Goal: Transaction & Acquisition: Book appointment/travel/reservation

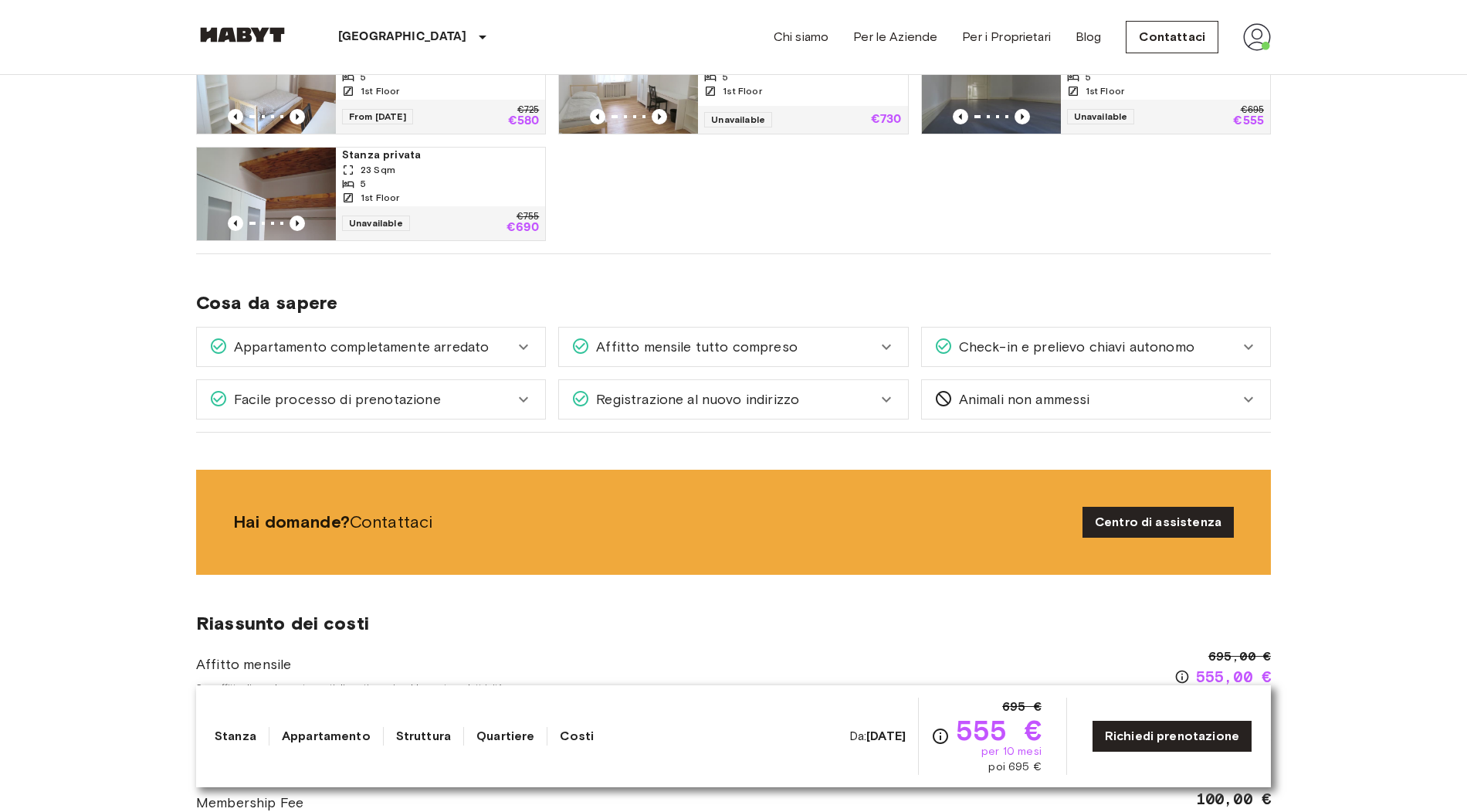
scroll to position [1204, 0]
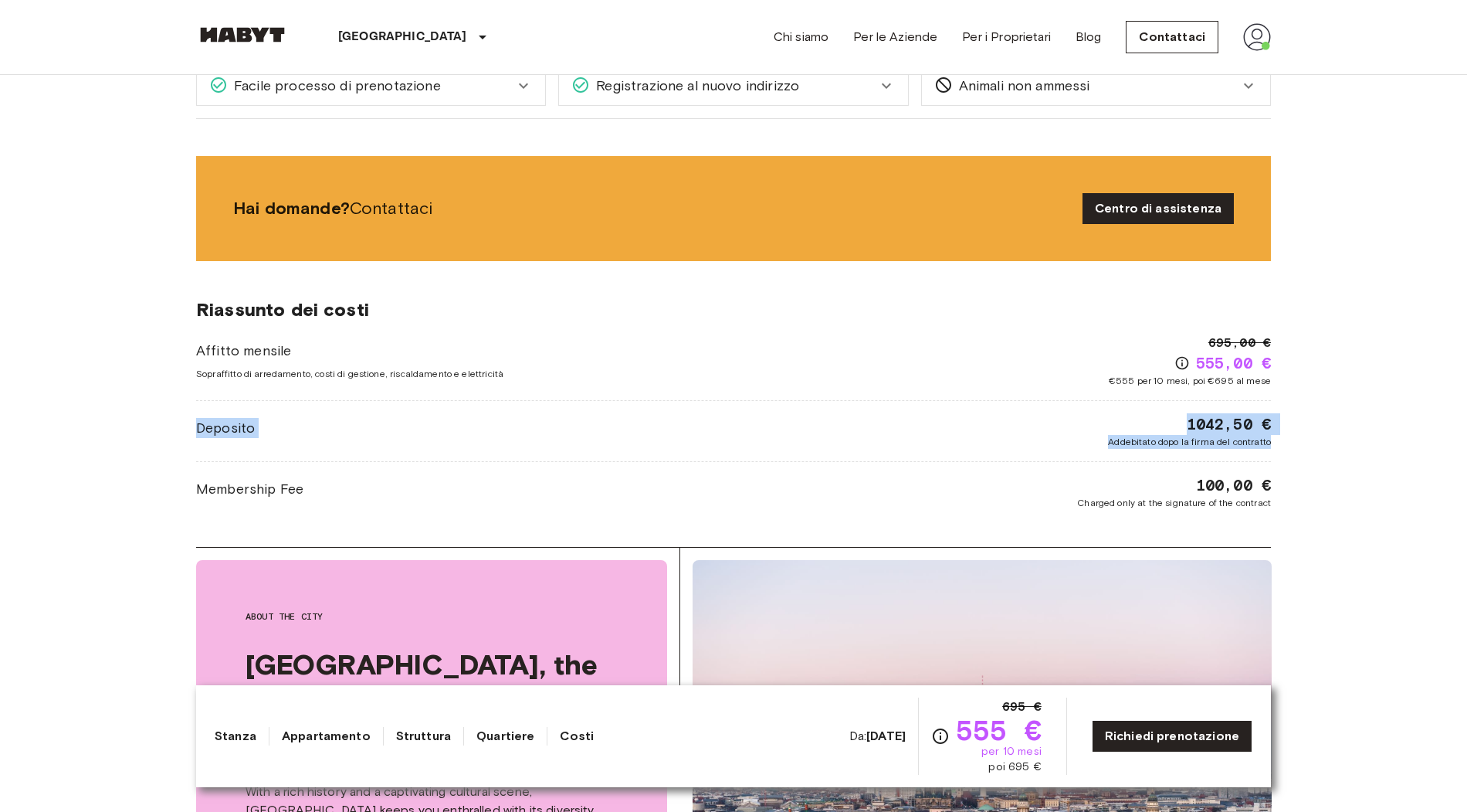
drag, startPoint x: 1306, startPoint y: 379, endPoint x: 1268, endPoint y: 445, distance: 76.2
click at [1268, 445] on body "Berlino Europa Amsterdam Berlino Bruxelles Colonia Düsseldorf Francoforte Graz …" at bounding box center [733, 724] width 1467 height 3858
click at [1293, 450] on body "Berlino Europa Amsterdam Berlino Bruxelles Colonia Düsseldorf Francoforte Graz …" at bounding box center [733, 724] width 1467 height 3858
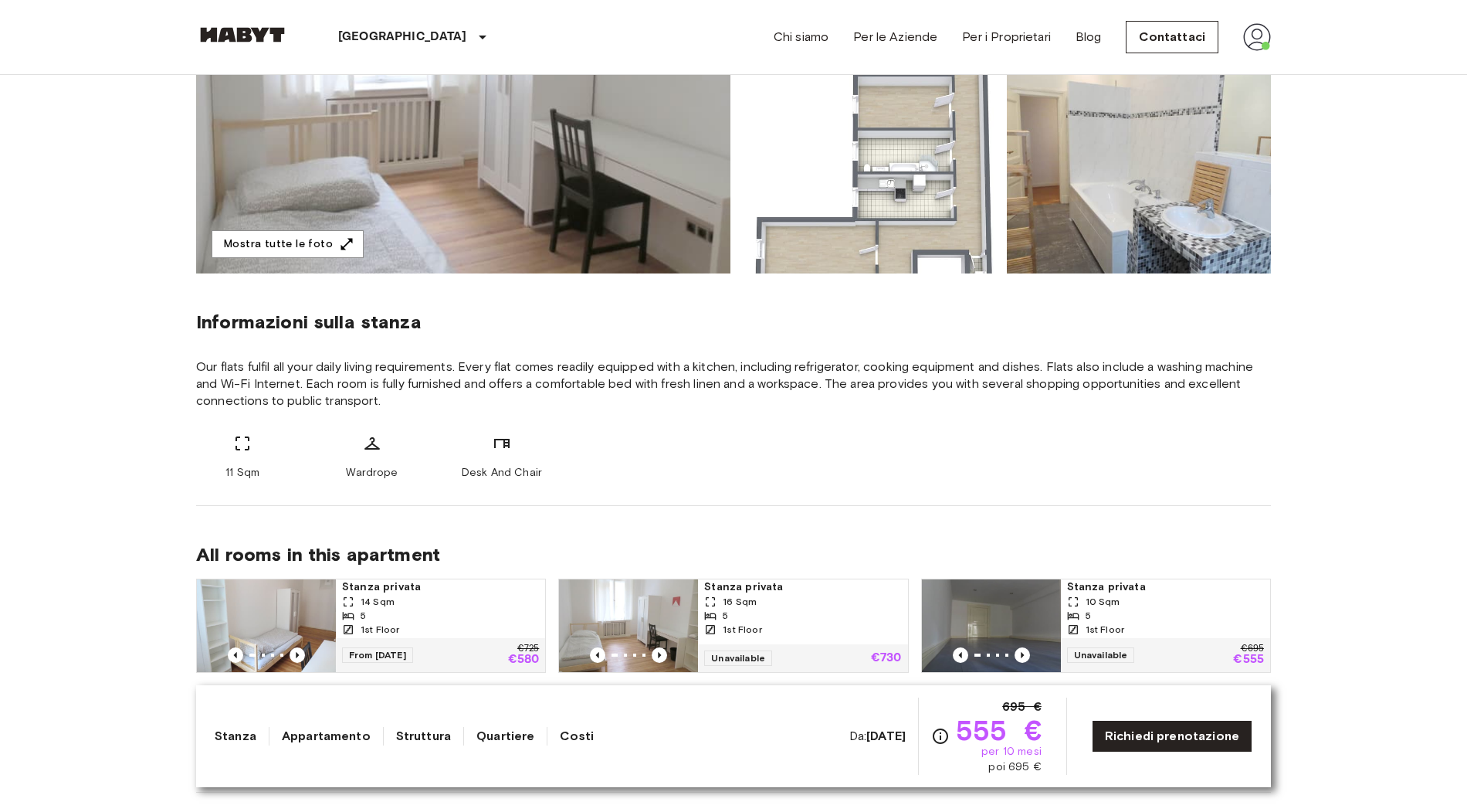
scroll to position [429, 0]
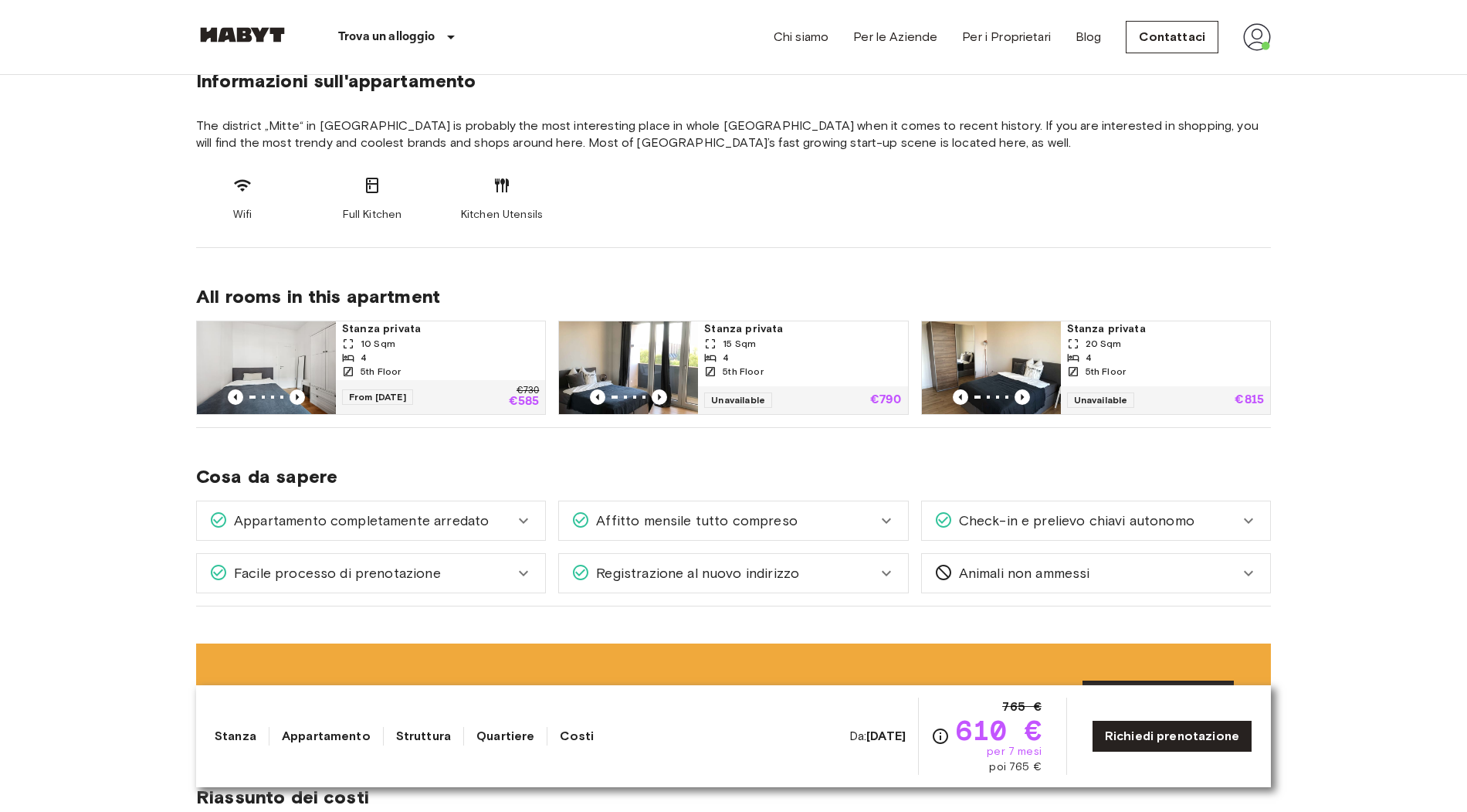
scroll to position [140, 0]
